Goal: Task Accomplishment & Management: Manage account settings

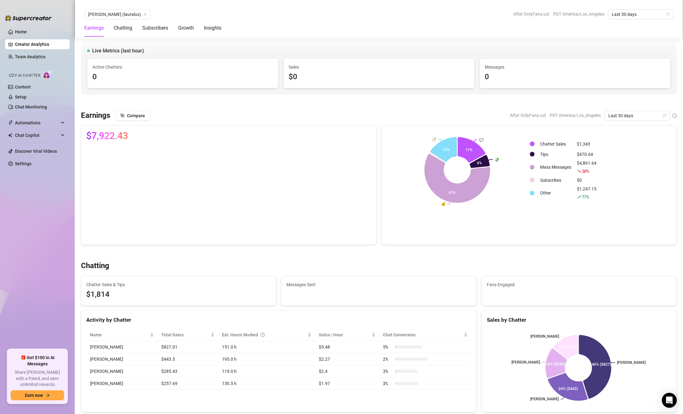
scroll to position [965, 0]
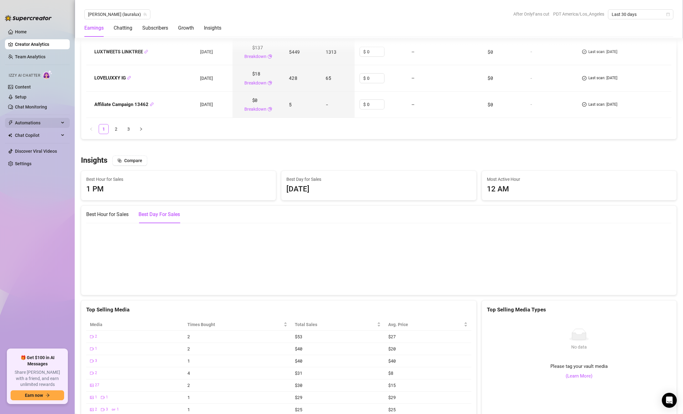
click at [37, 125] on span "Automations" at bounding box center [37, 123] width 44 height 10
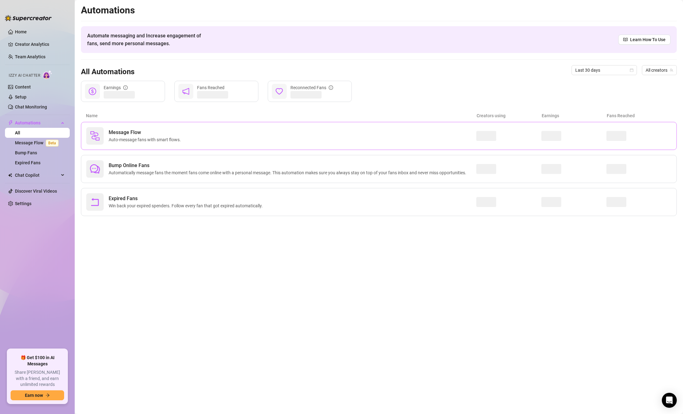
click at [306, 146] on div "Message Flow Auto-message fans with smart flows." at bounding box center [379, 136] width 596 height 28
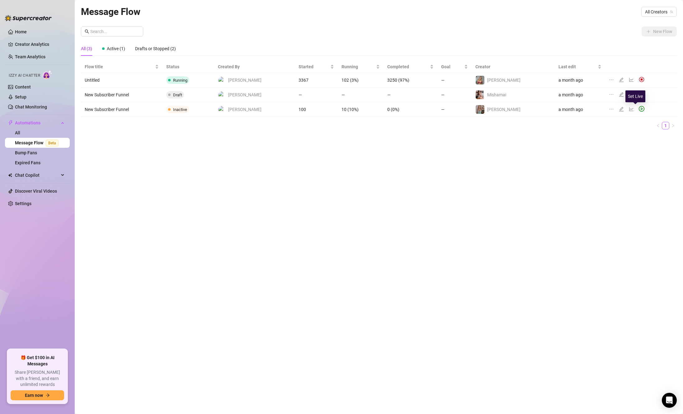
click at [639, 108] on icon "play-circle" at bounding box center [642, 109] width 6 height 6
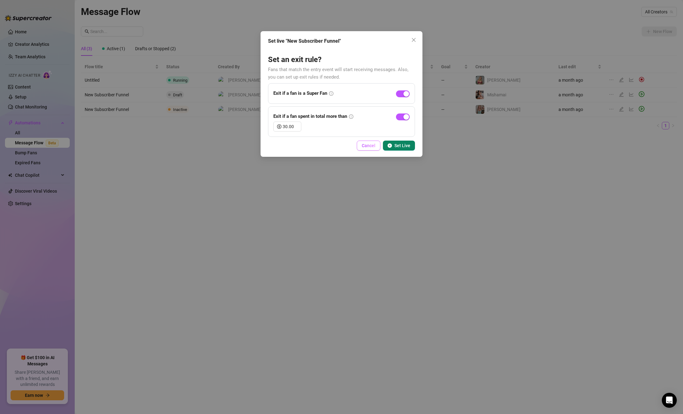
click at [369, 148] on span "Cancel" at bounding box center [369, 145] width 14 height 5
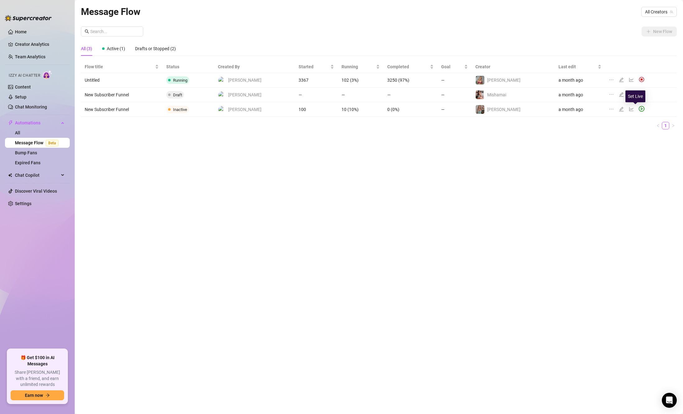
click at [639, 107] on icon "play-circle" at bounding box center [642, 109] width 6 height 6
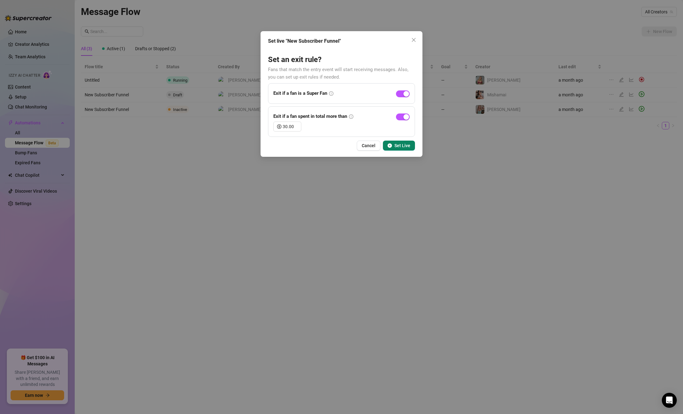
click at [392, 146] on icon "play-circle" at bounding box center [390, 145] width 4 height 4
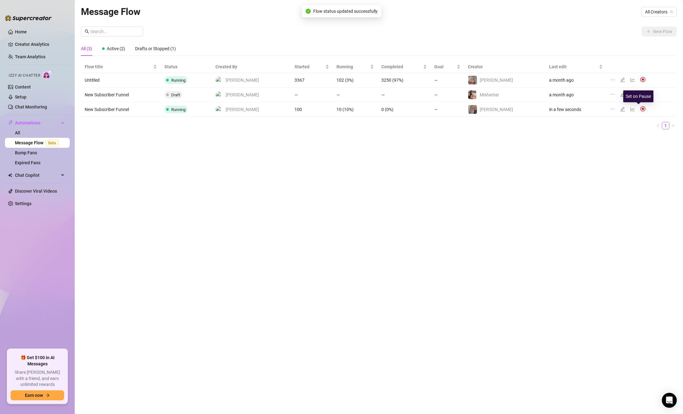
click at [640, 110] on img at bounding box center [643, 109] width 6 height 6
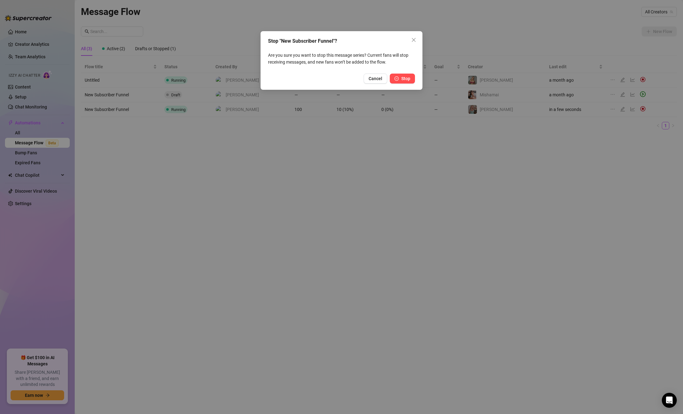
click at [398, 80] on span "button" at bounding box center [397, 78] width 4 height 5
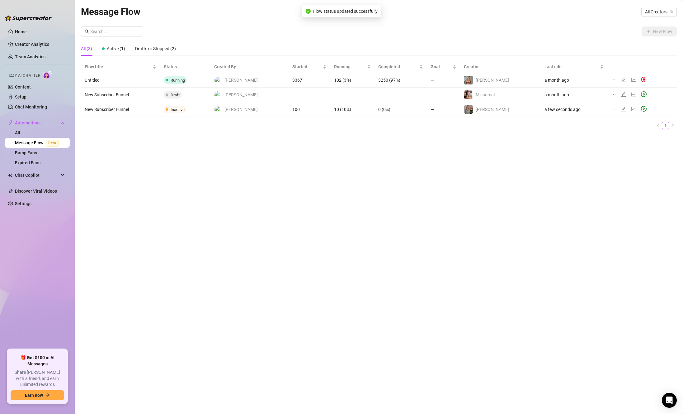
click at [641, 80] on img at bounding box center [644, 80] width 6 height 6
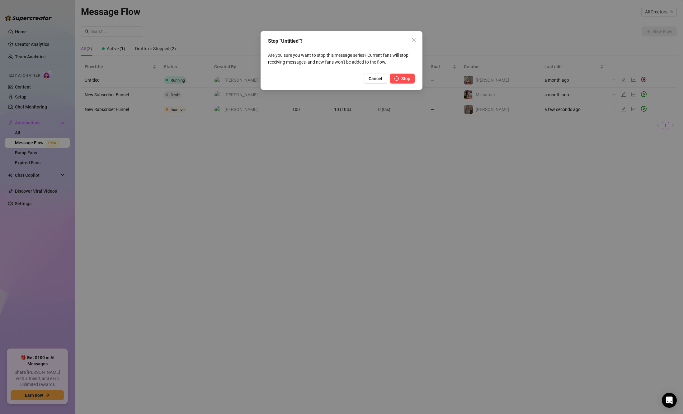
click at [401, 75] on button "Stop" at bounding box center [402, 79] width 25 height 10
